Goal: Transaction & Acquisition: Purchase product/service

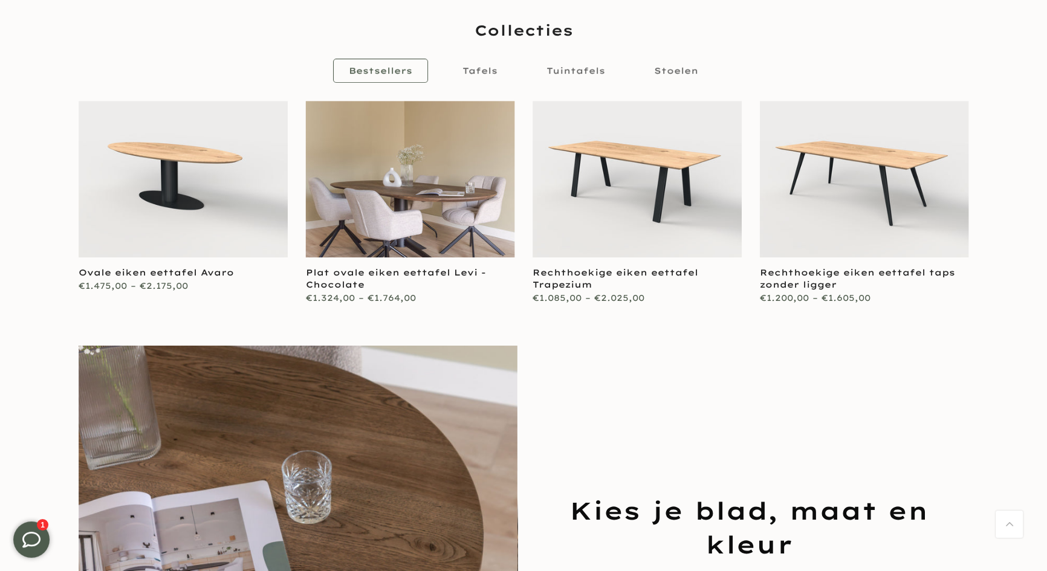
scroll to position [605, 0]
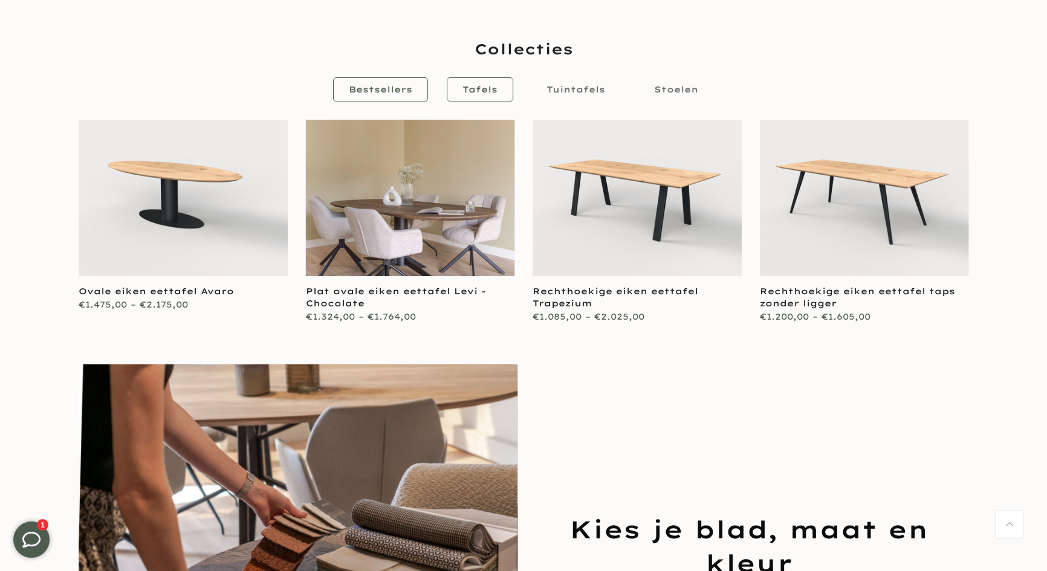
click at [483, 89] on span "Tafels" at bounding box center [480, 89] width 35 height 11
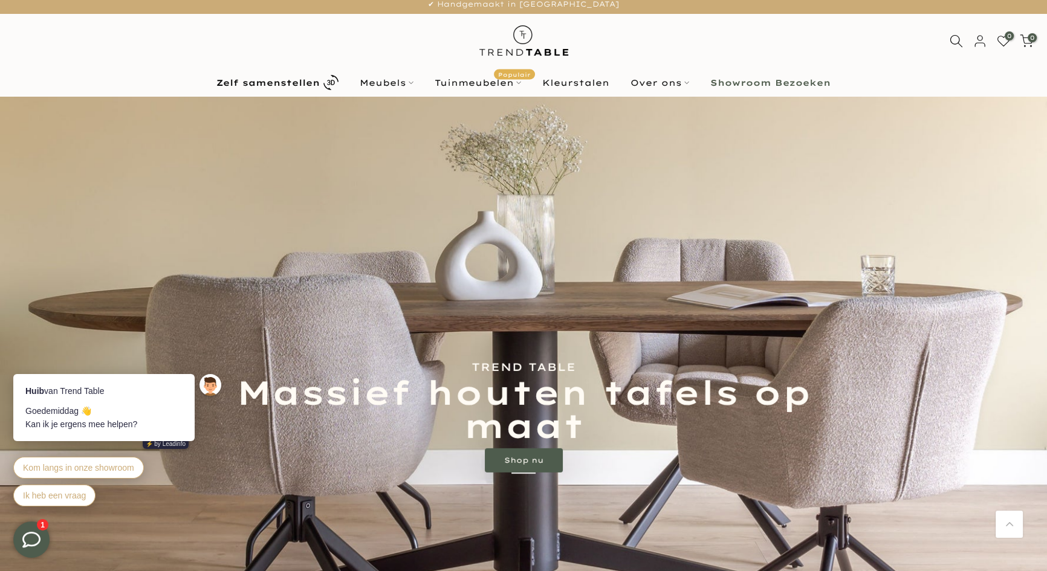
scroll to position [0, 0]
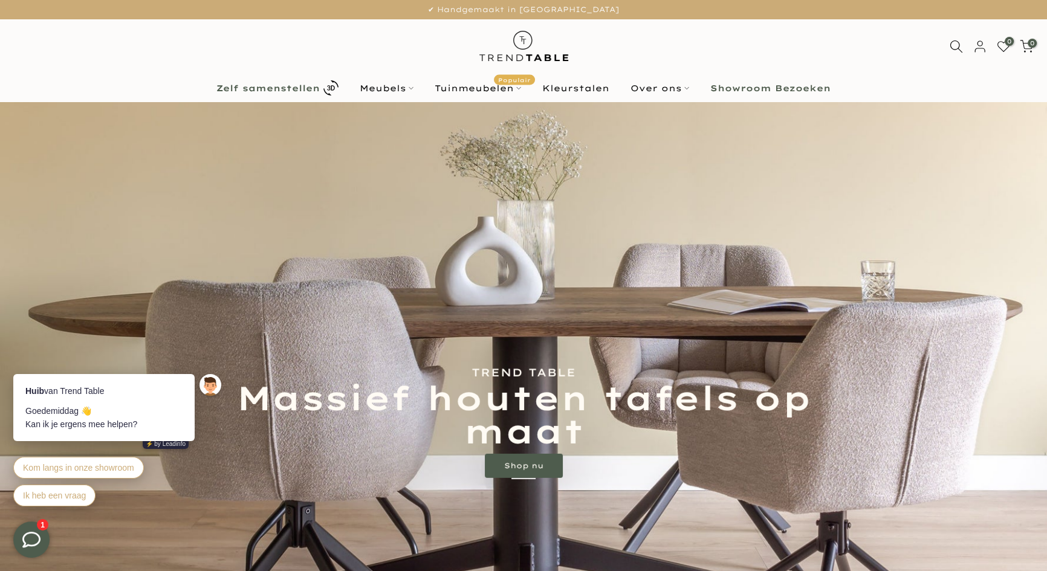
click at [279, 86] on b "Zelf samenstellen" at bounding box center [267, 88] width 103 height 8
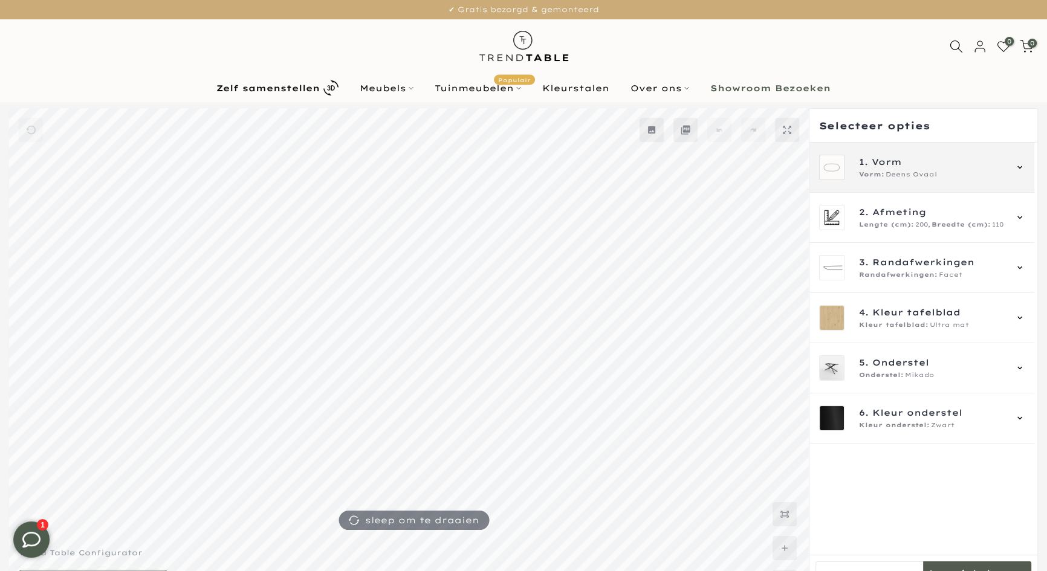
click at [1020, 164] on icon at bounding box center [1020, 168] width 10 height 10
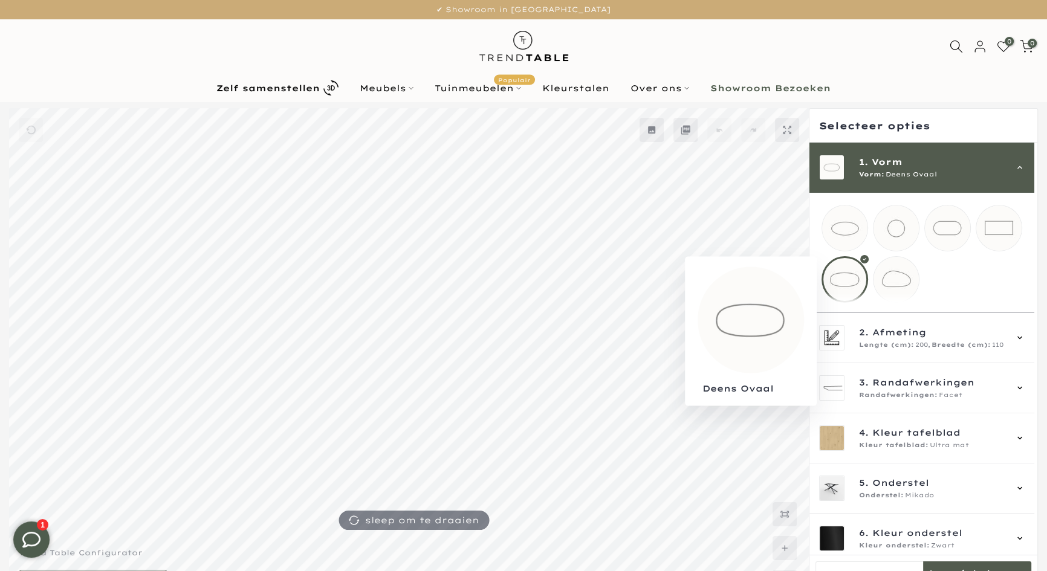
click at [849, 281] on div at bounding box center [845, 279] width 47 height 47
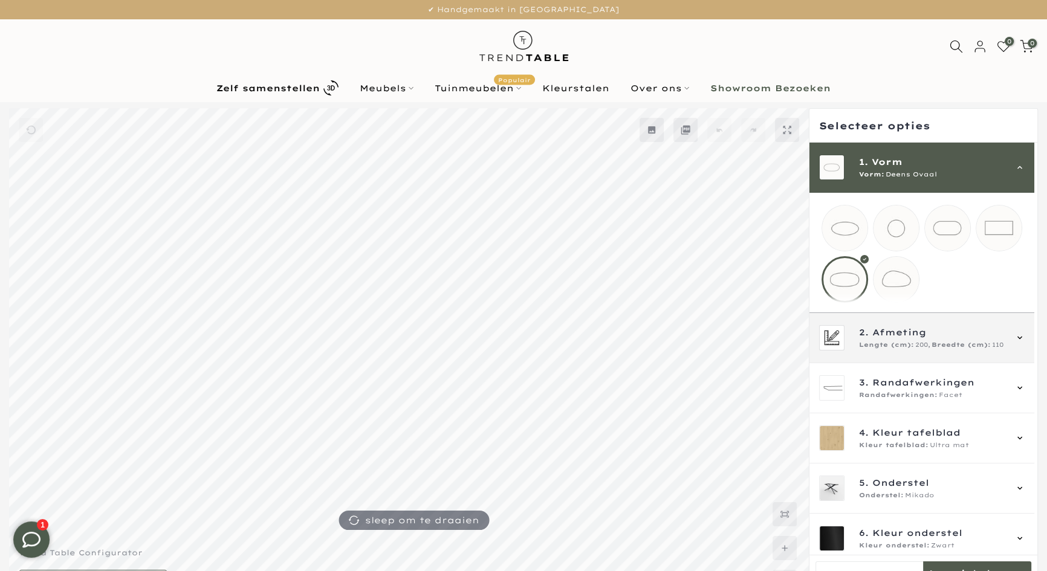
click at [1017, 343] on icon at bounding box center [1020, 338] width 10 height 10
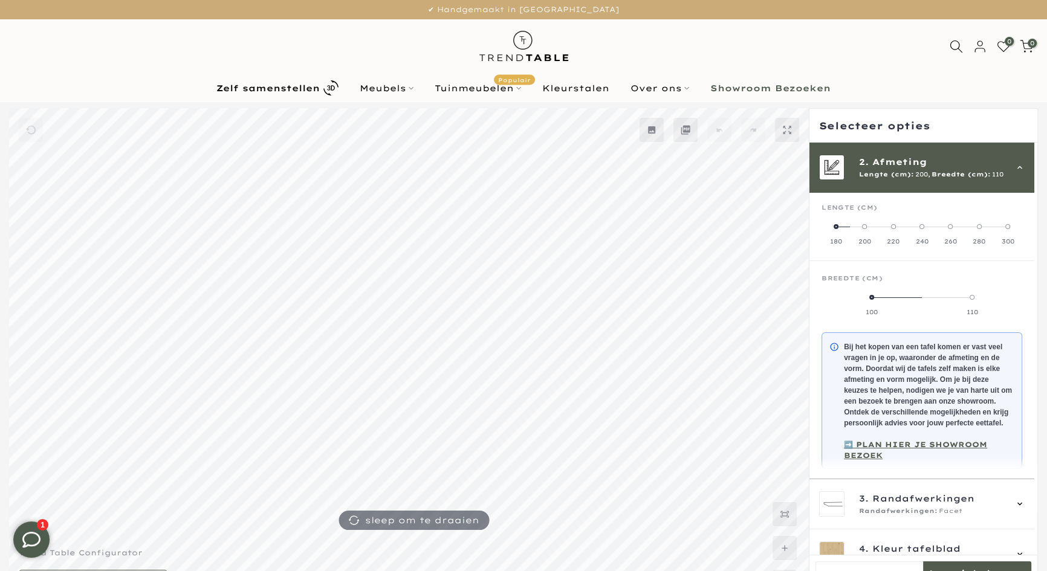
scroll to position [50, 0]
click at [1008, 227] on span at bounding box center [1008, 228] width 5 height 5
click at [997, 299] on span at bounding box center [997, 299] width 5 height 5
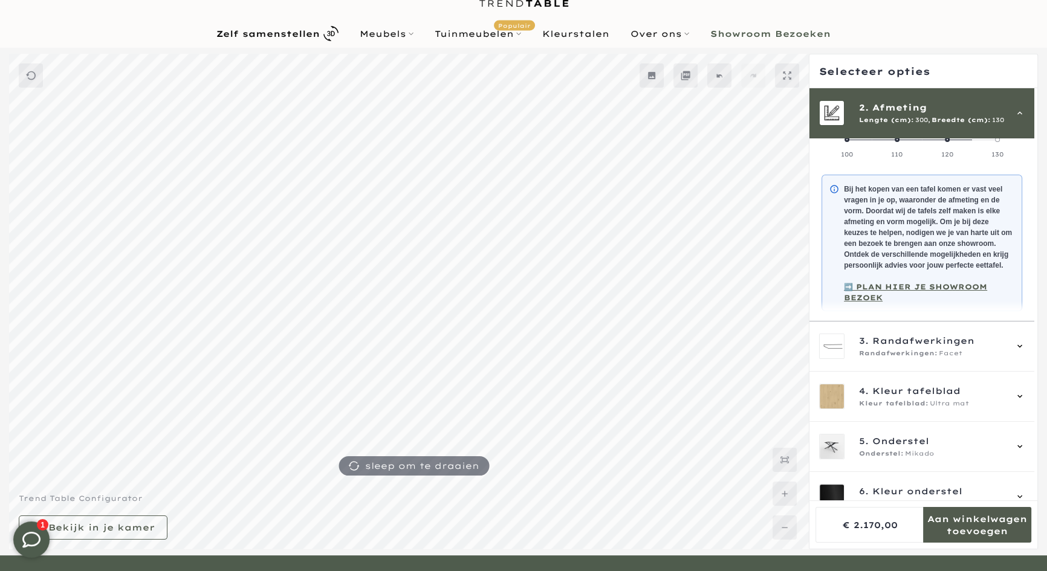
scroll to position [130, 0]
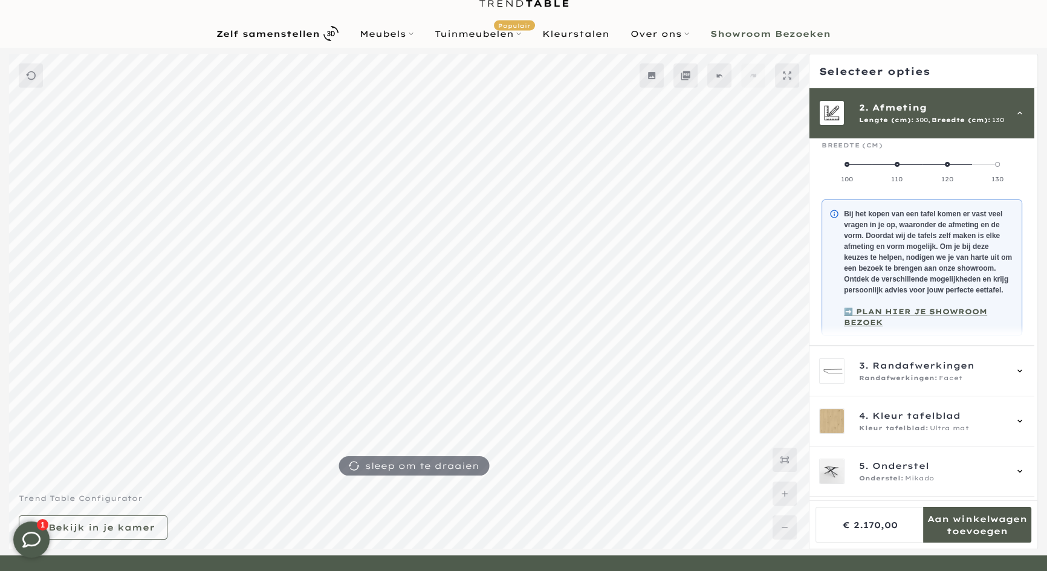
click at [946, 164] on span at bounding box center [947, 164] width 5 height 5
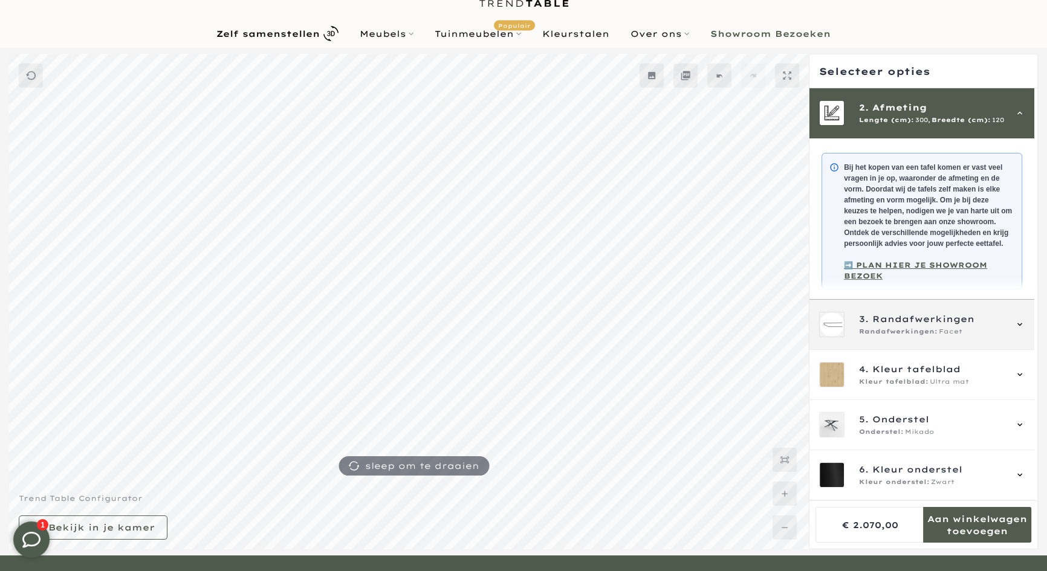
click at [1015, 320] on div "3. Randafwerkingen Randafwerkingen: Facet" at bounding box center [922, 324] width 206 height 25
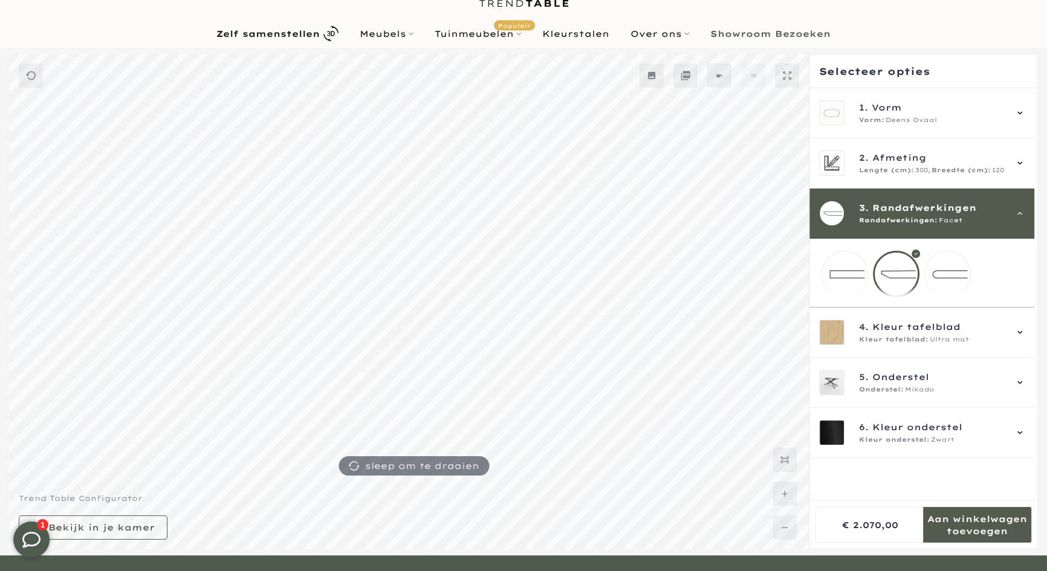
click at [953, 268] on mmq-loader at bounding box center [947, 274] width 45 height 45
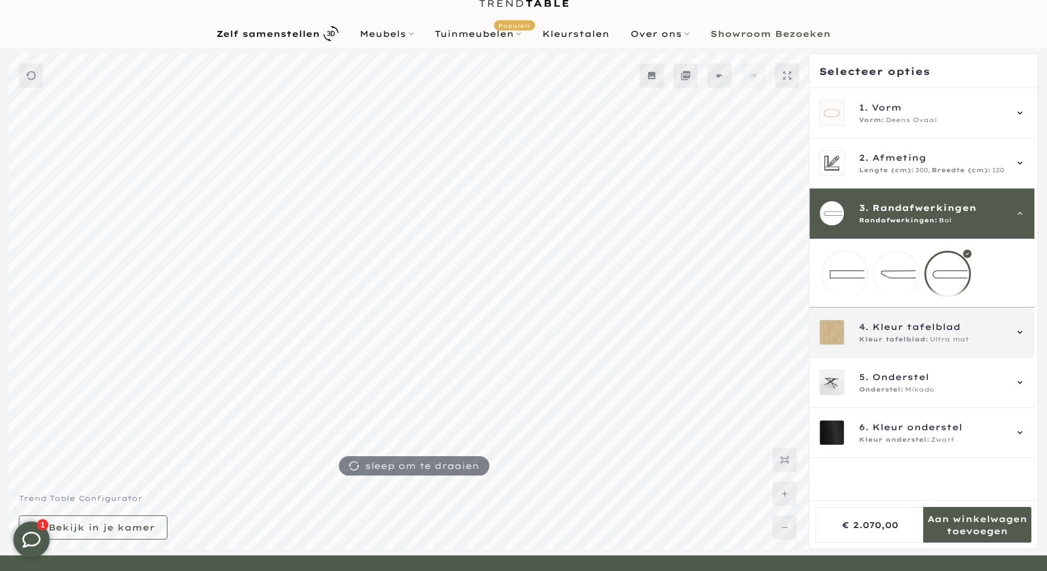
click at [1020, 337] on icon at bounding box center [1020, 333] width 10 height 10
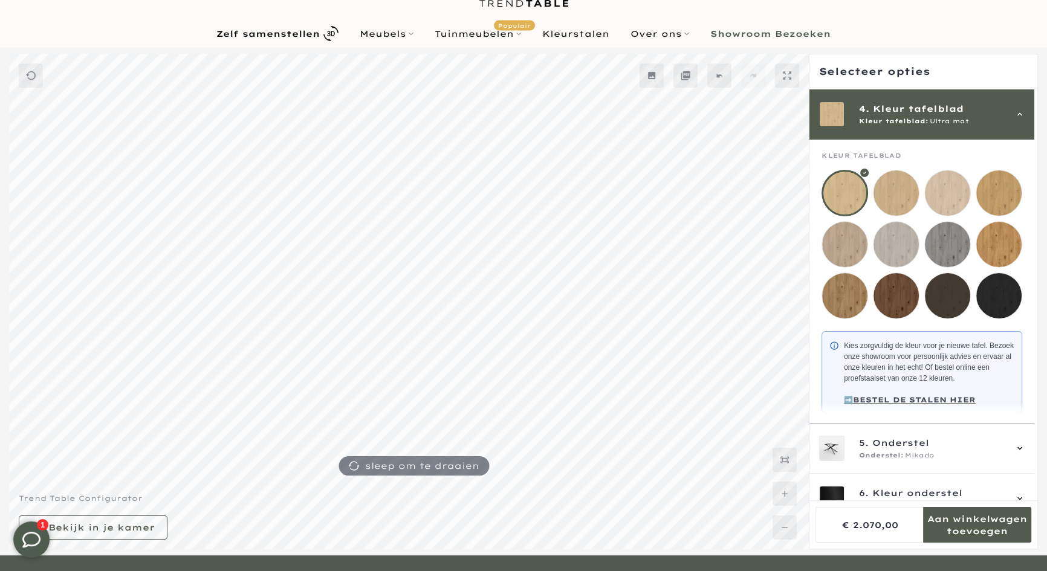
scroll to position [151, 0]
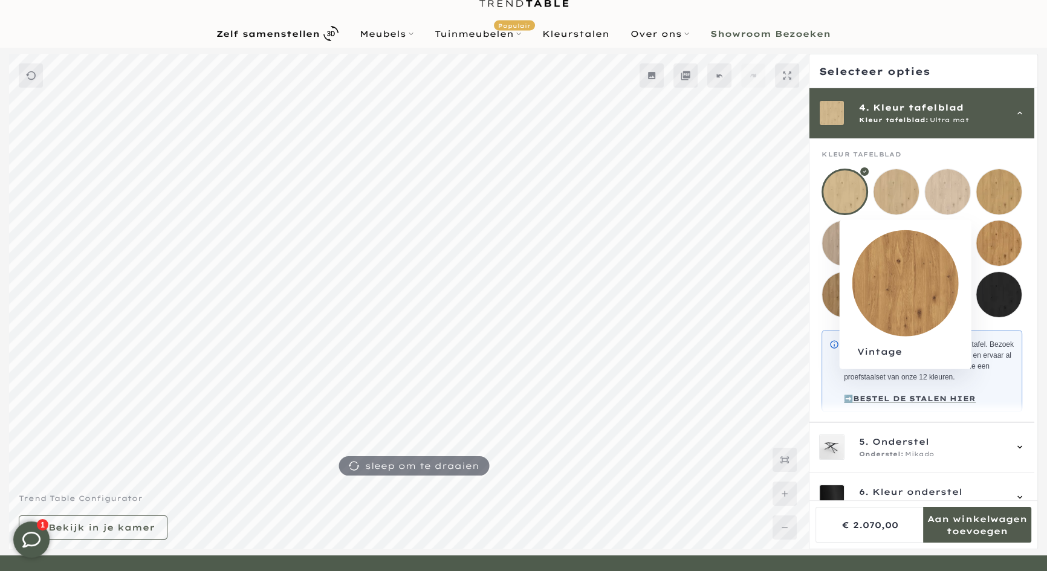
click at [998, 246] on mmq-loader at bounding box center [999, 243] width 45 height 45
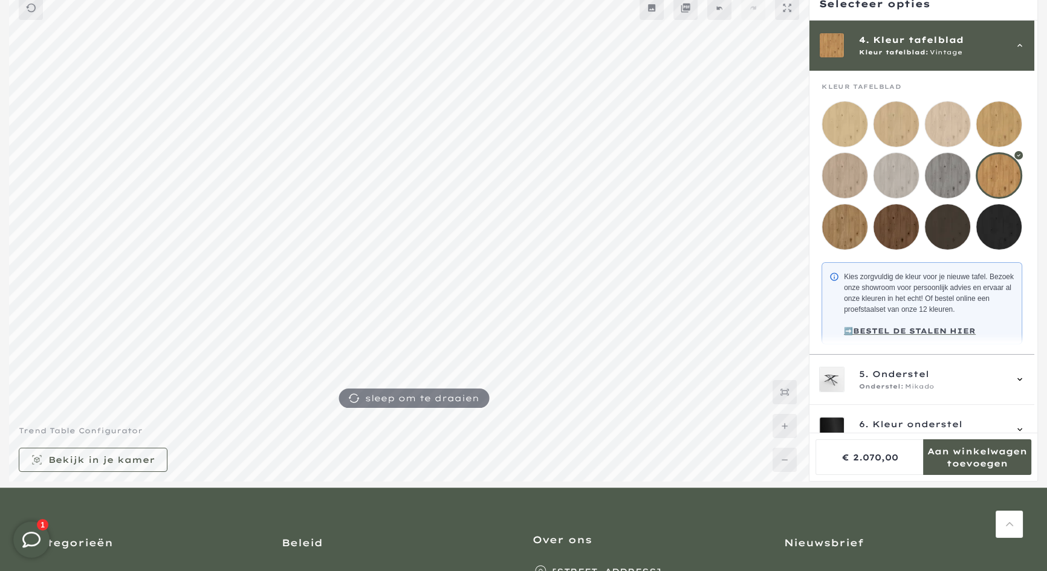
scroll to position [164, 0]
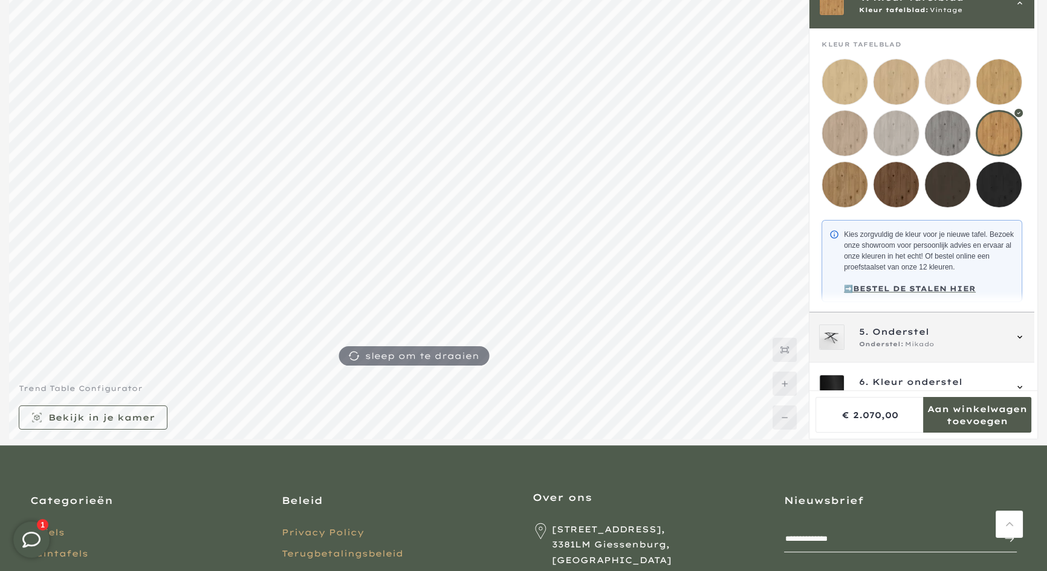
click at [1021, 342] on icon at bounding box center [1020, 338] width 10 height 10
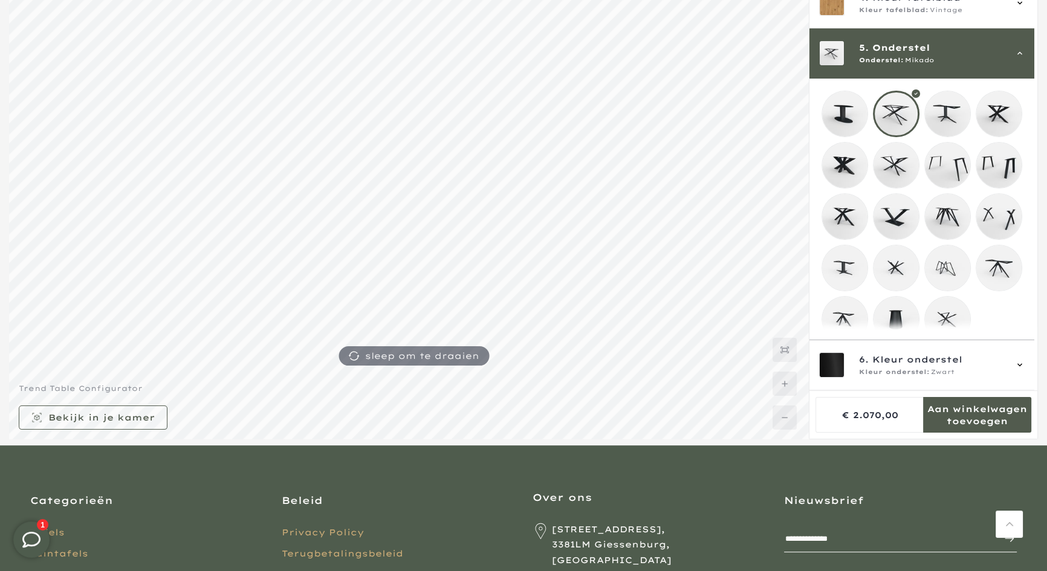
scroll to position [174, 0]
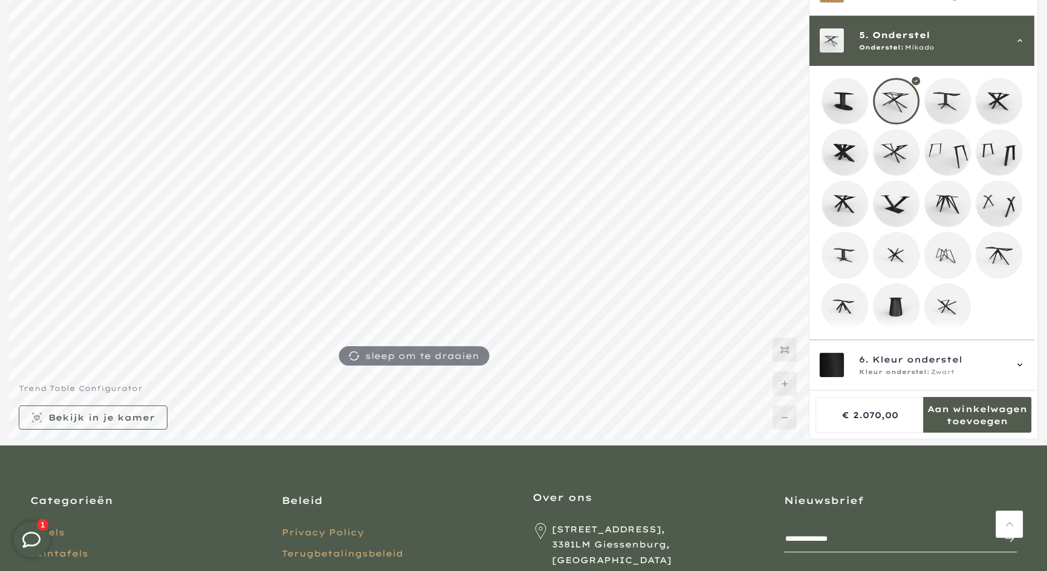
click at [1001, 91] on mmq-loader at bounding box center [999, 101] width 45 height 45
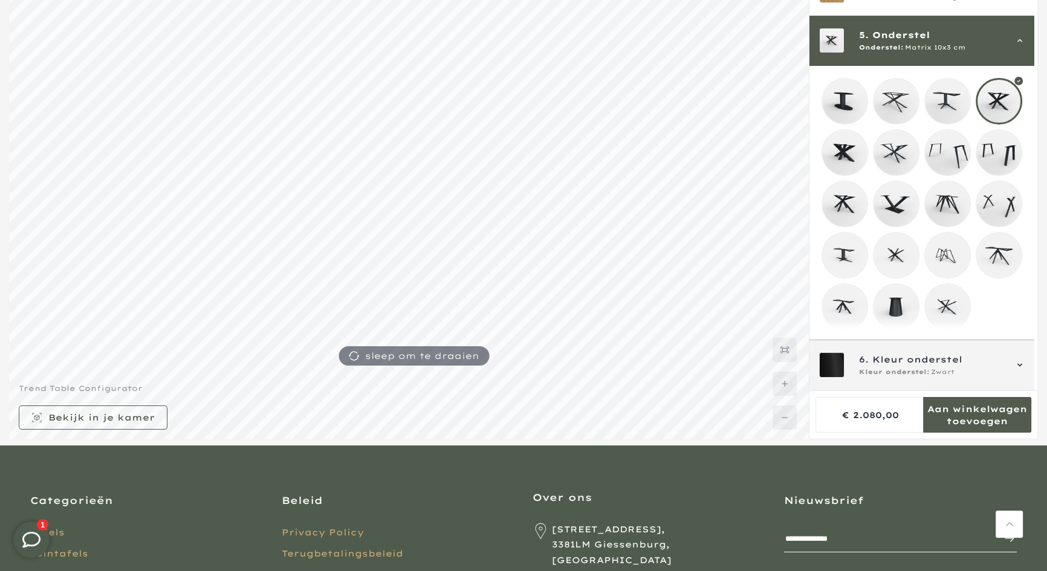
click at [1021, 363] on icon at bounding box center [1020, 365] width 10 height 10
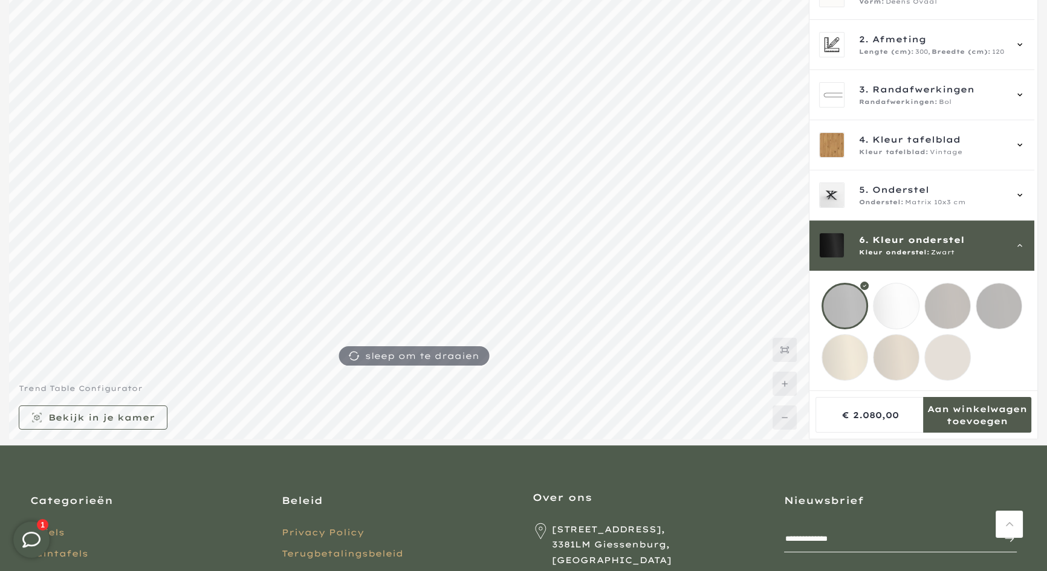
scroll to position [18, 0]
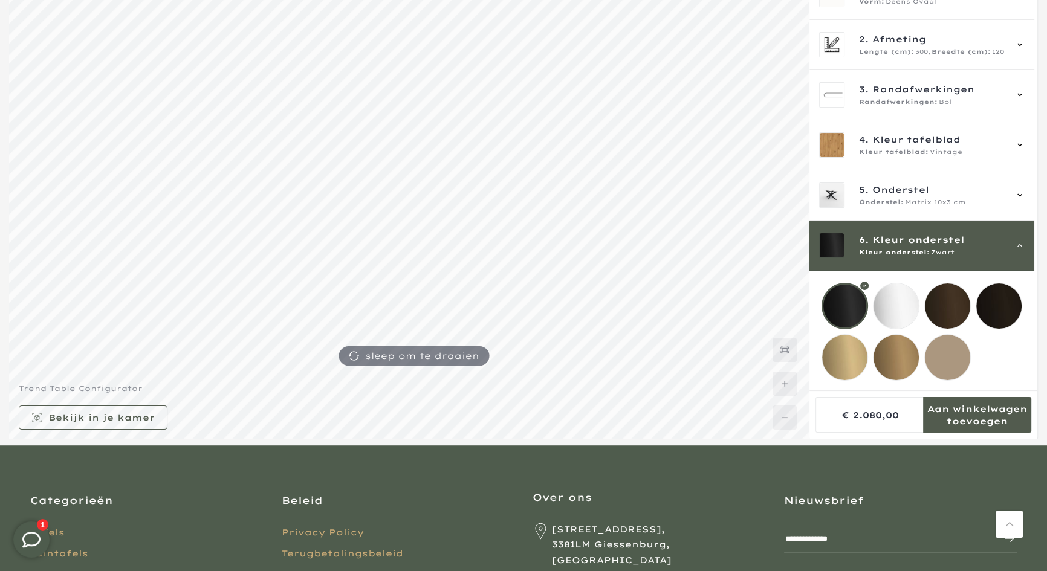
click at [949, 295] on mmq-loader at bounding box center [947, 306] width 45 height 45
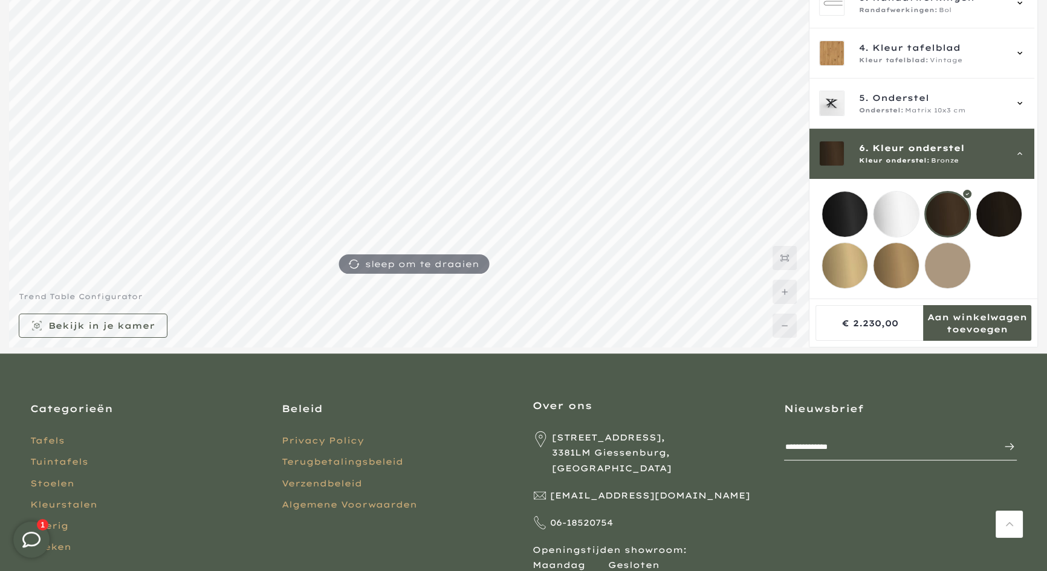
scroll to position [205, 0]
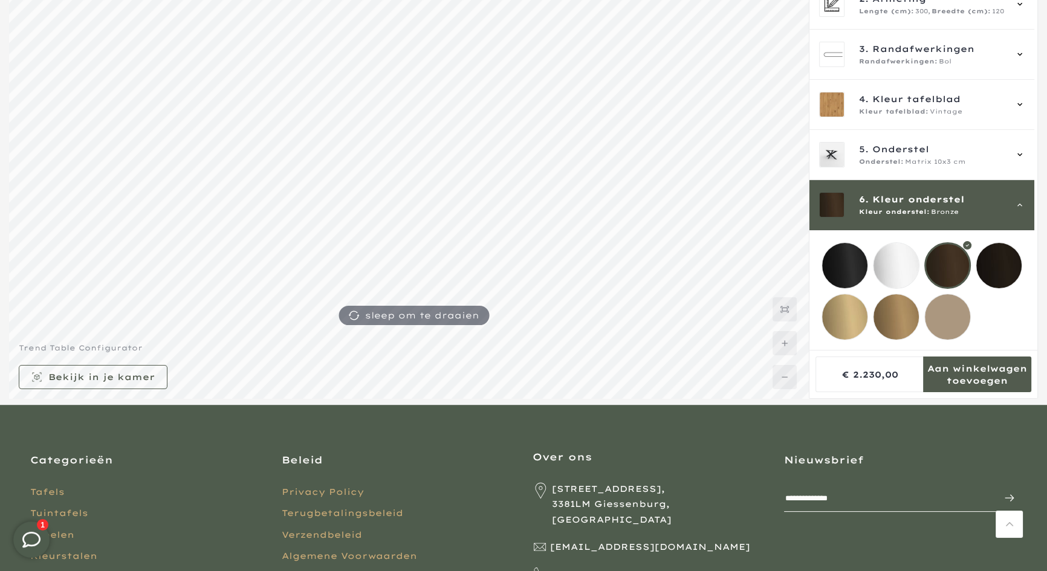
click at [961, 369] on mmq-formatted-message at bounding box center [977, 375] width 108 height 24
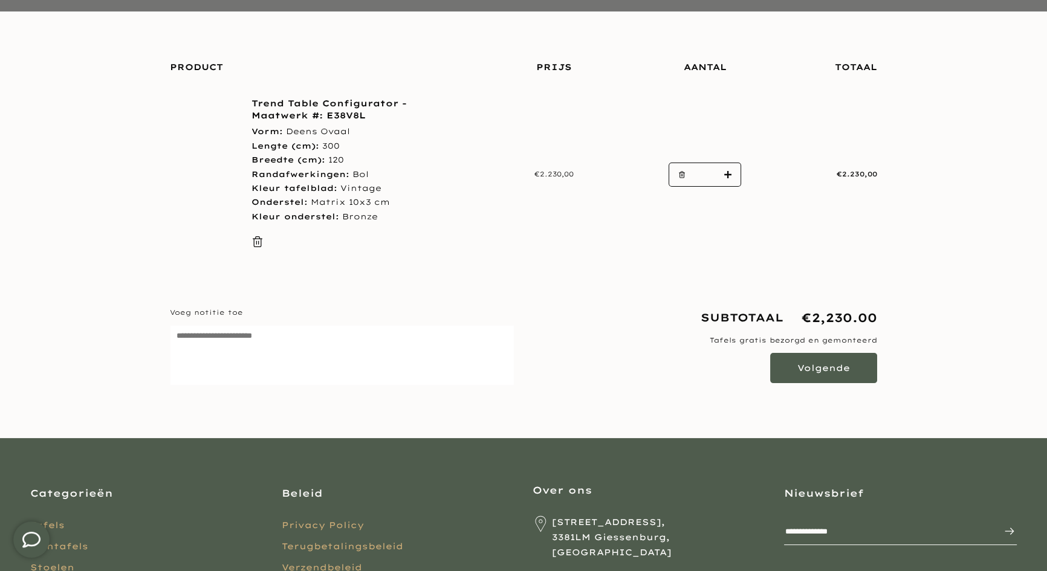
scroll to position [164, 0]
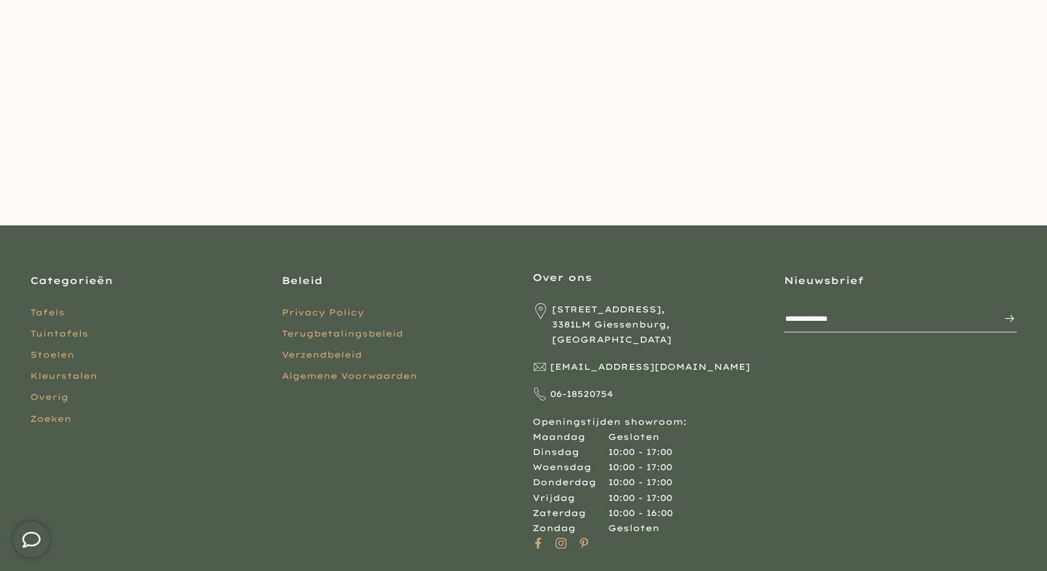
scroll to position [37, 0]
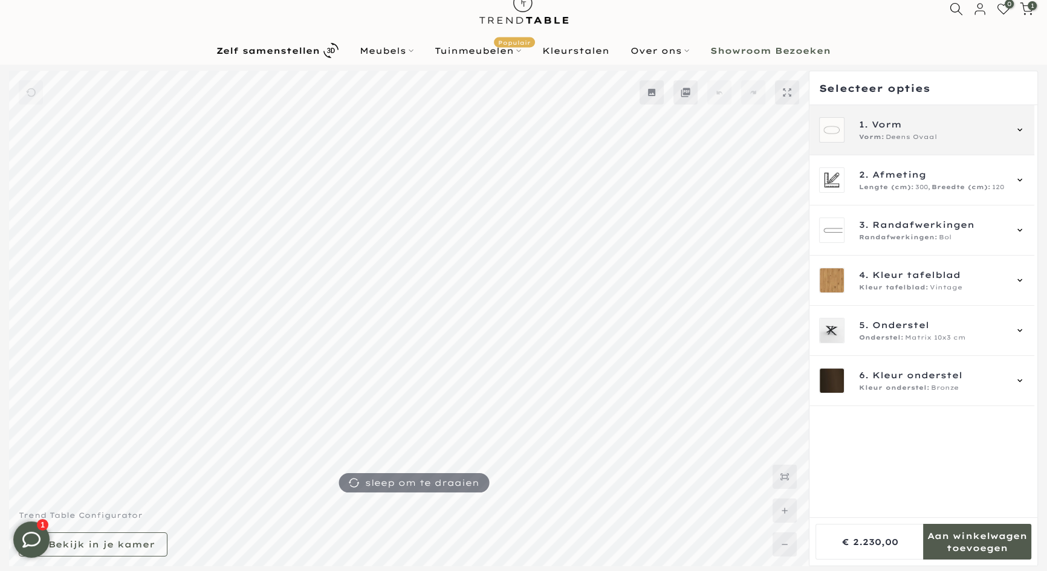
click at [1023, 131] on icon at bounding box center [1020, 130] width 10 height 10
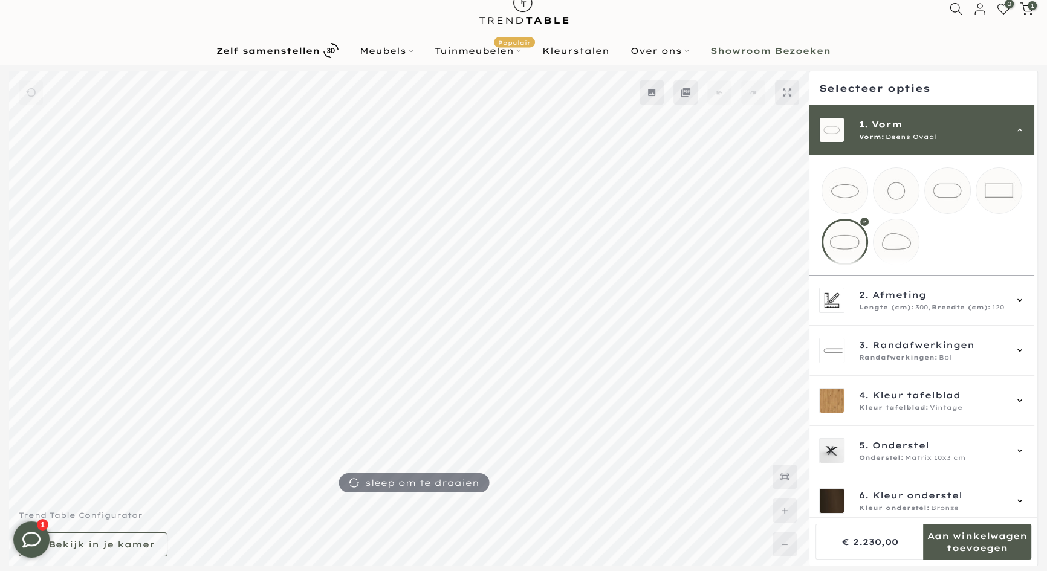
click at [842, 189] on mmq-loader at bounding box center [844, 190] width 45 height 45
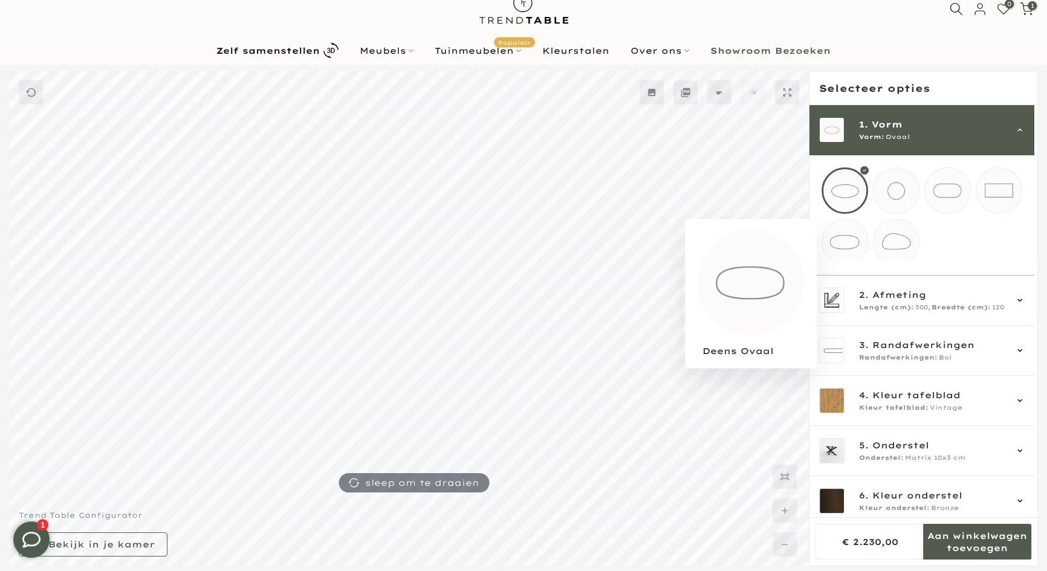
click at [844, 244] on mmq-loader at bounding box center [844, 242] width 45 height 45
